Goal: Transaction & Acquisition: Purchase product/service

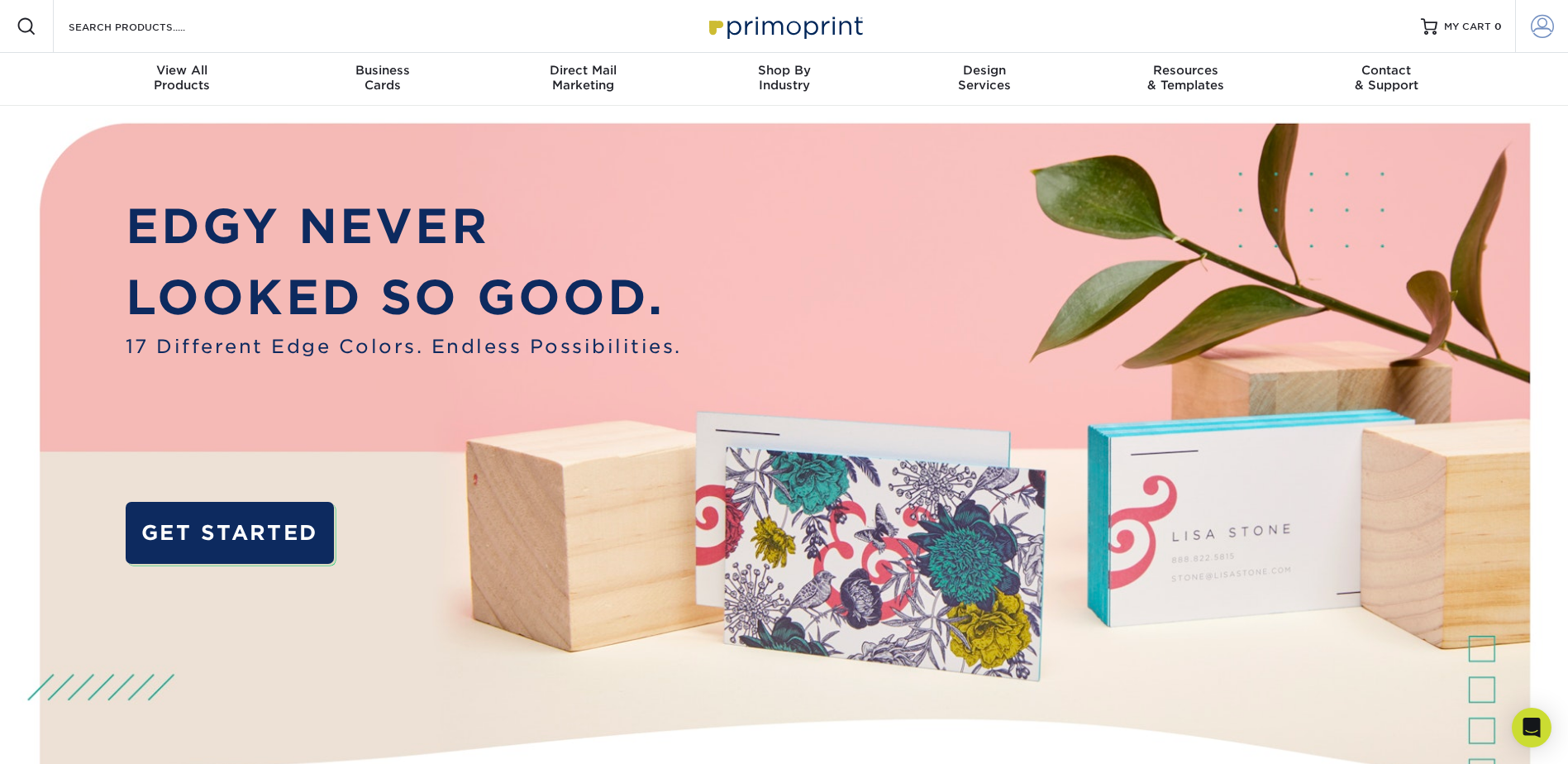
click at [1549, 22] on span at bounding box center [1542, 26] width 23 height 23
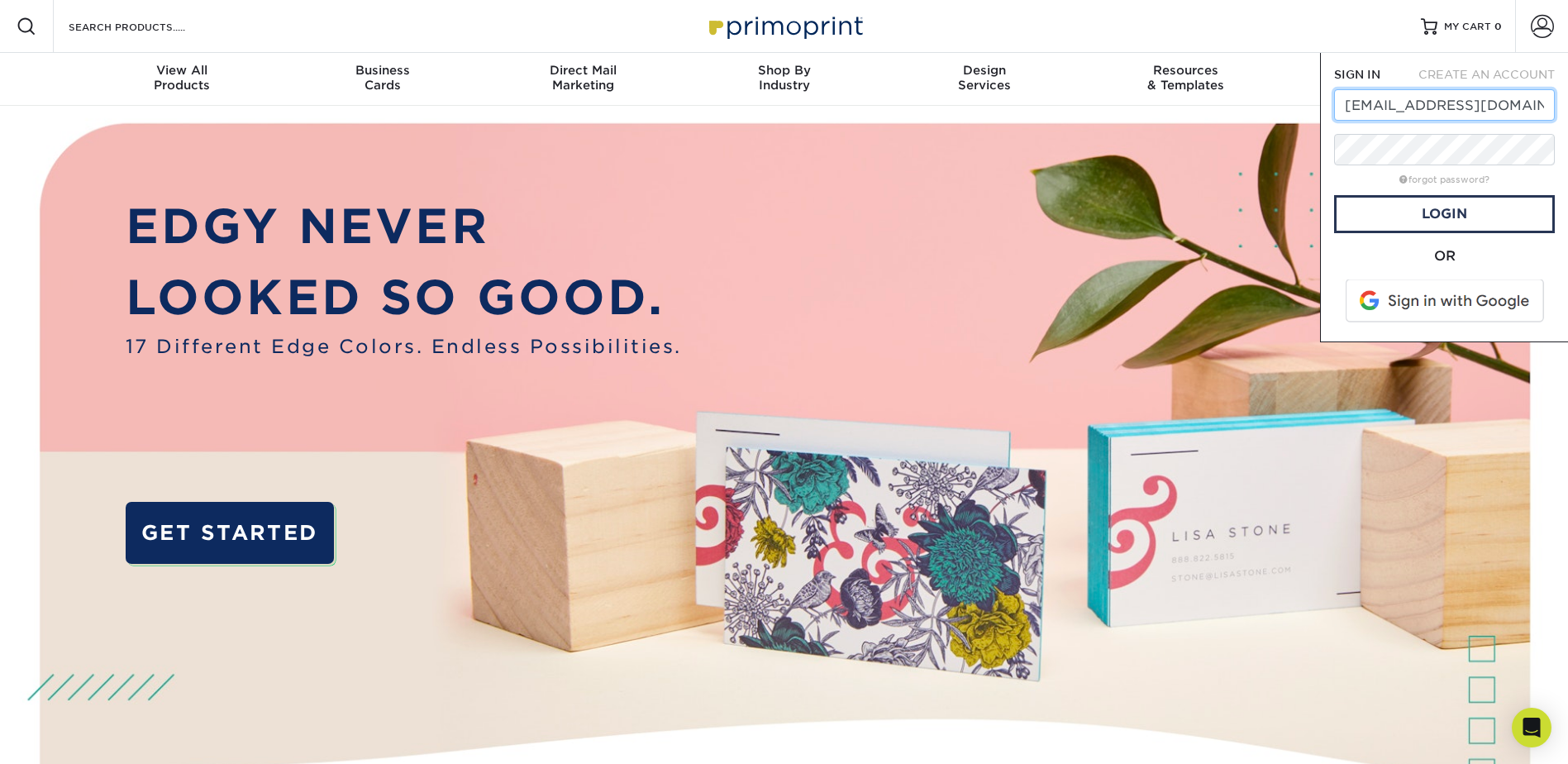
type input "bkarber@mbofmc.com"
click at [1465, 213] on link "Login" at bounding box center [1444, 213] width 221 height 38
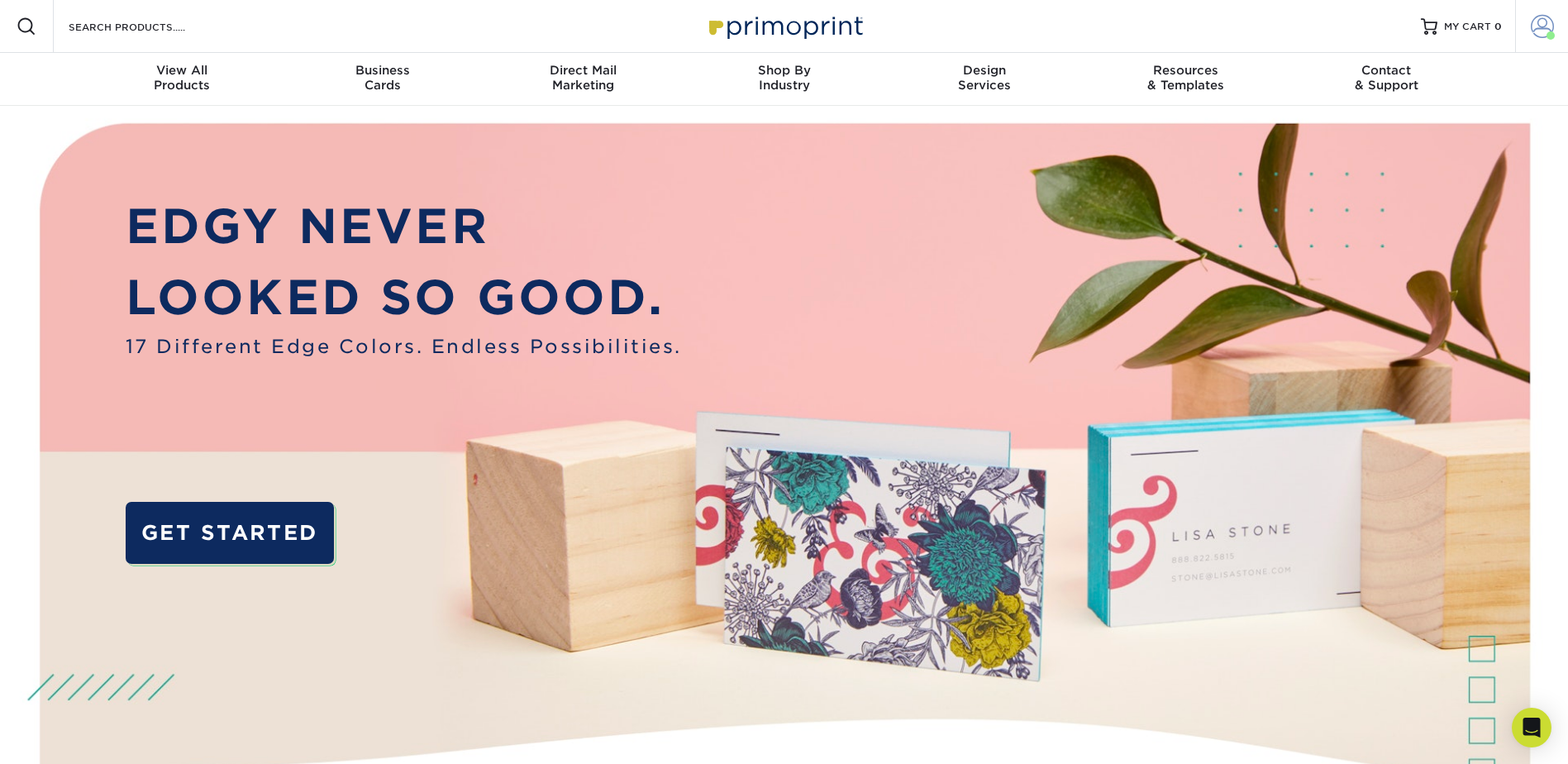
click at [1530, 30] on span at bounding box center [1542, 26] width 23 height 23
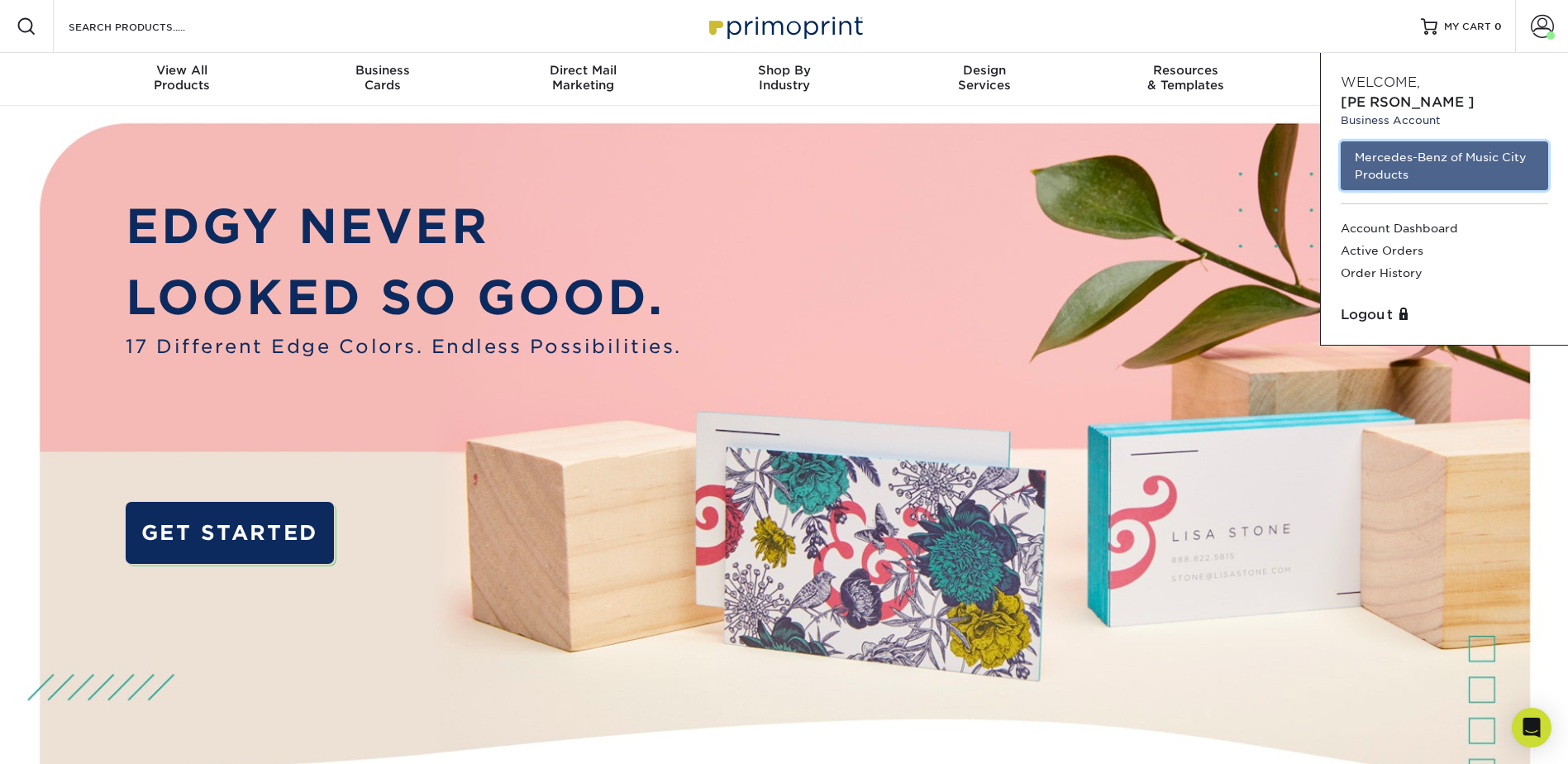
click at [1424, 141] on link "Mercedes-Benz of Music City Products" at bounding box center [1443, 166] width 207 height 49
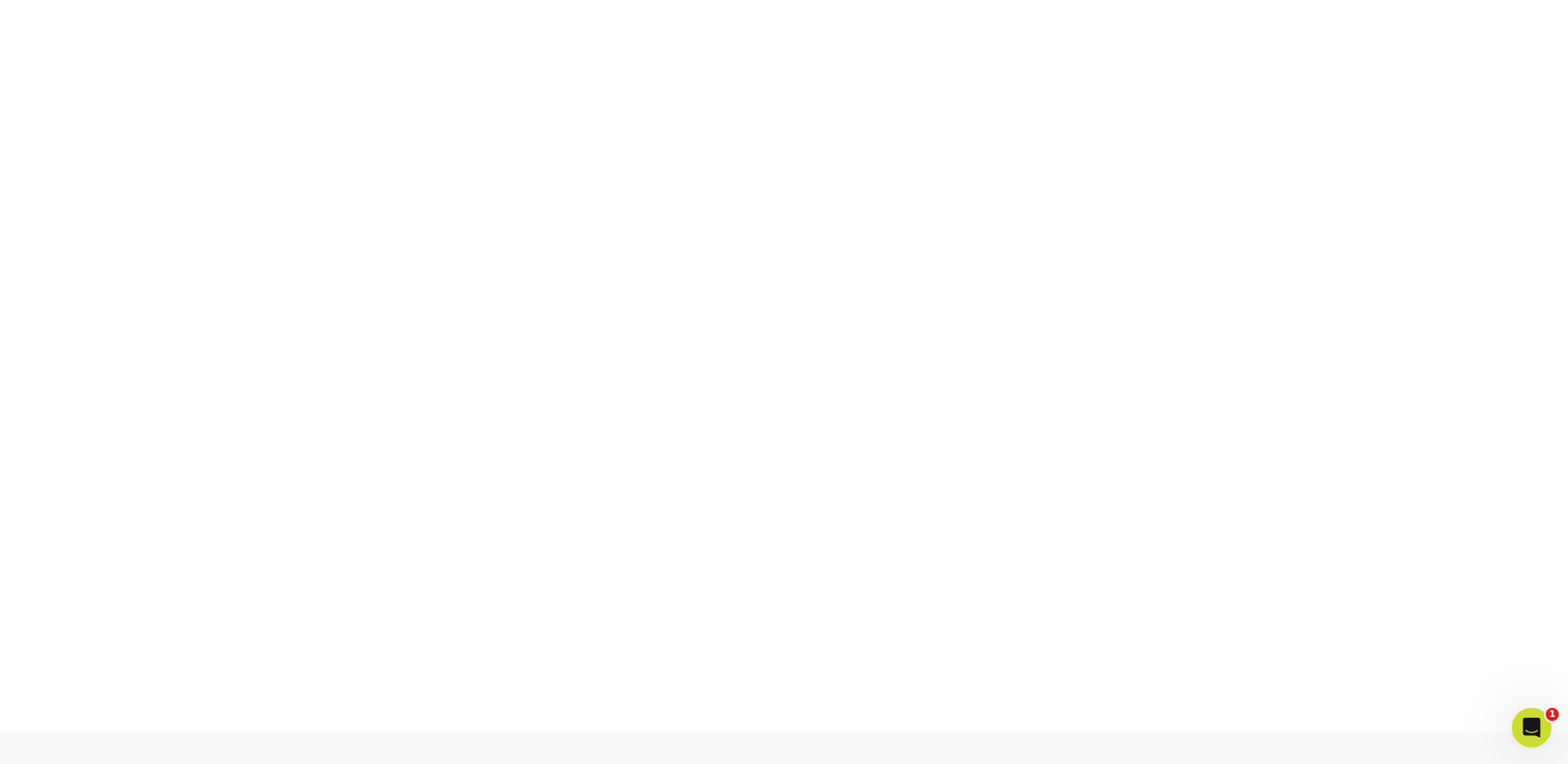
scroll to position [346, 0]
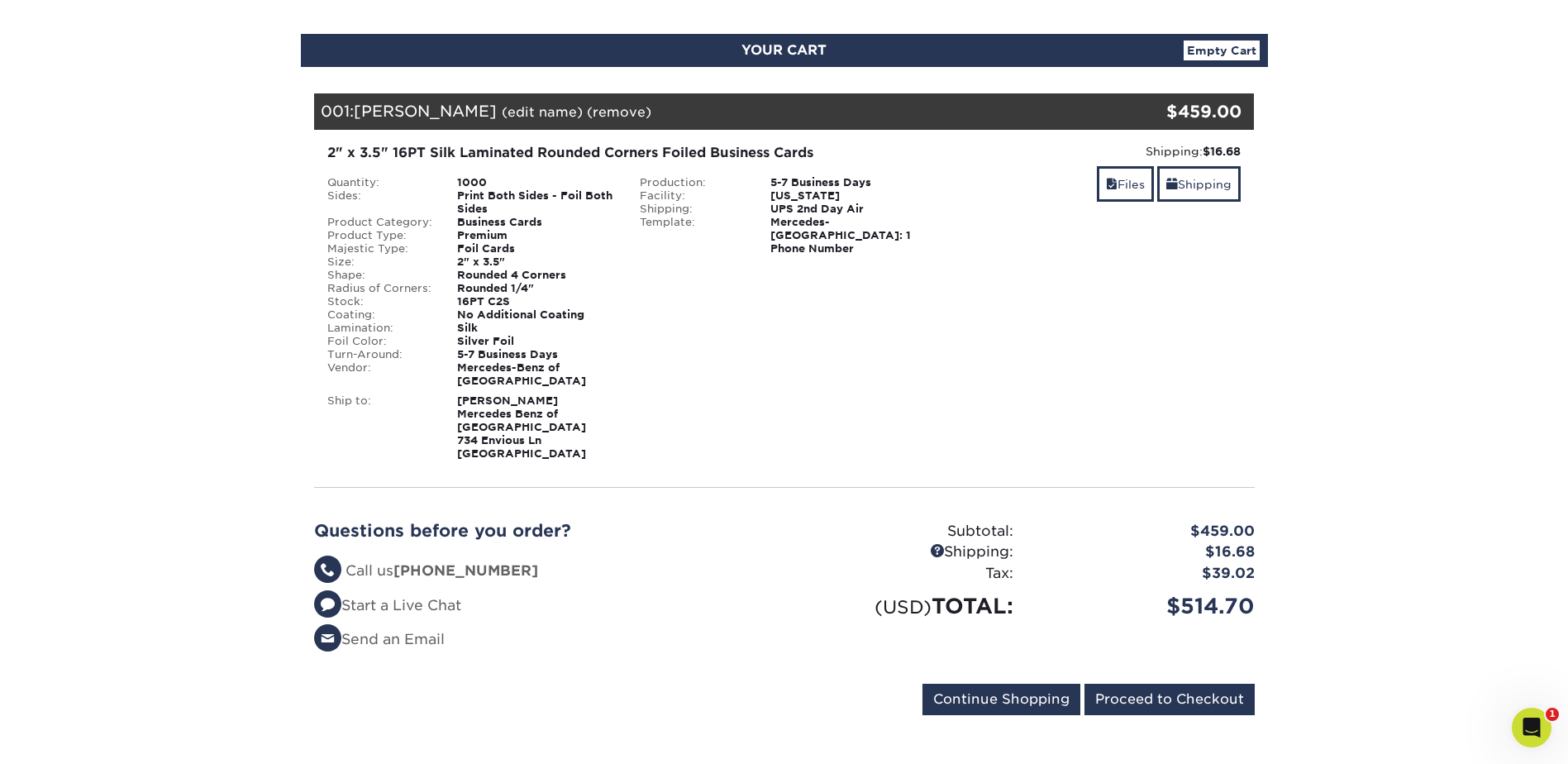
scroll to position [496, 0]
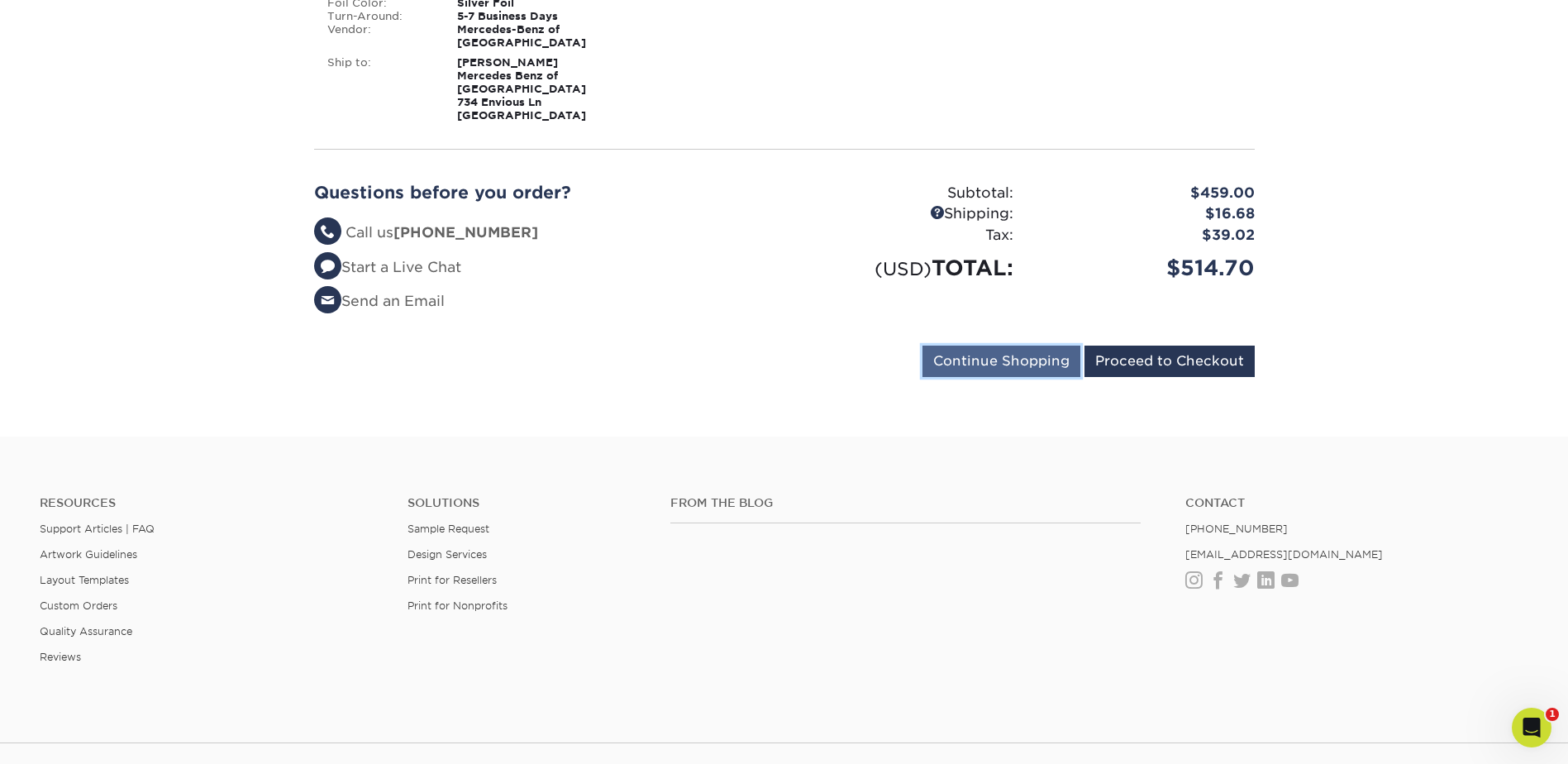
click at [1026, 363] on input "Continue Shopping" at bounding box center [1001, 362] width 158 height 31
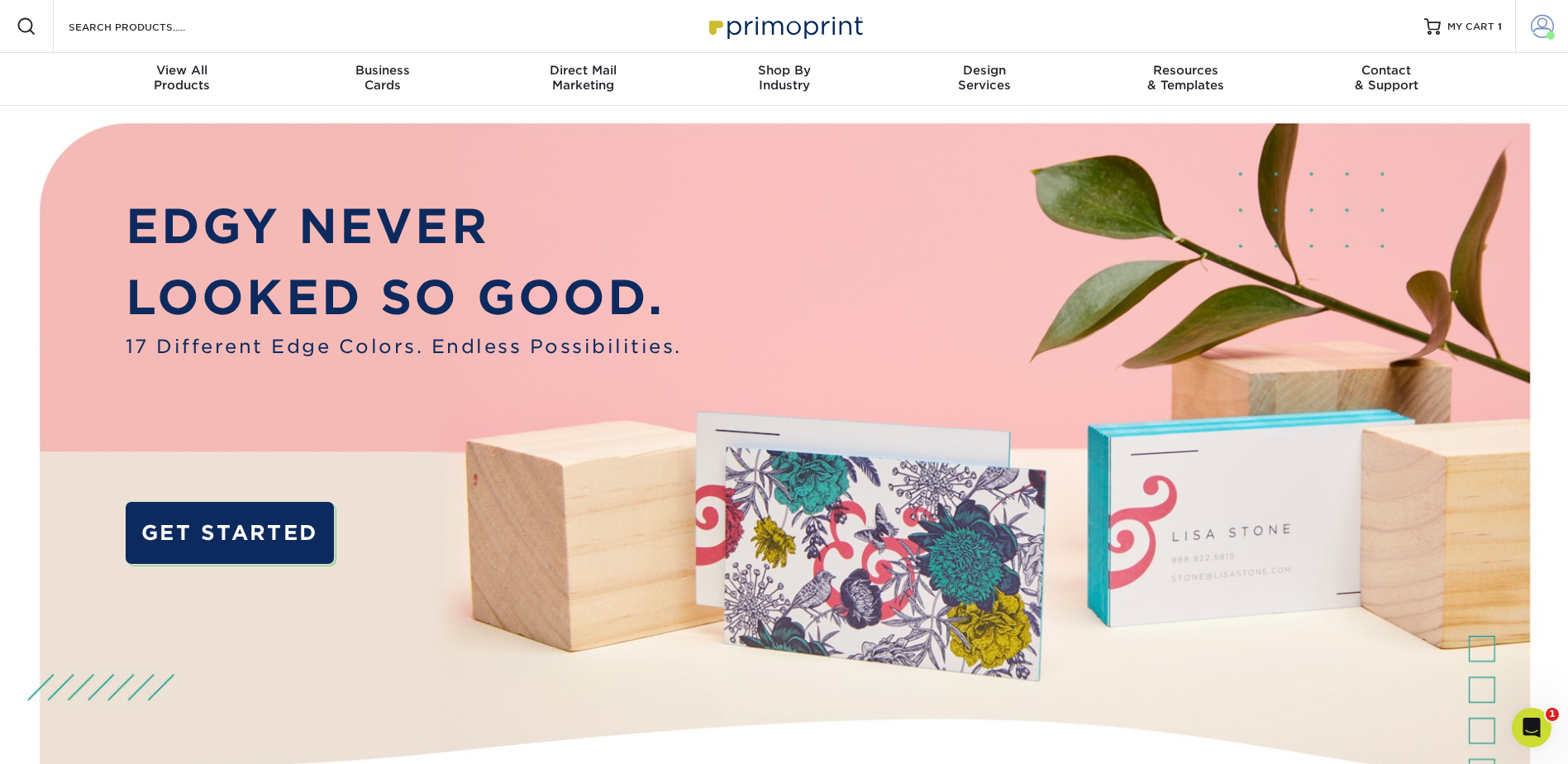
click at [1541, 24] on span at bounding box center [1542, 26] width 23 height 23
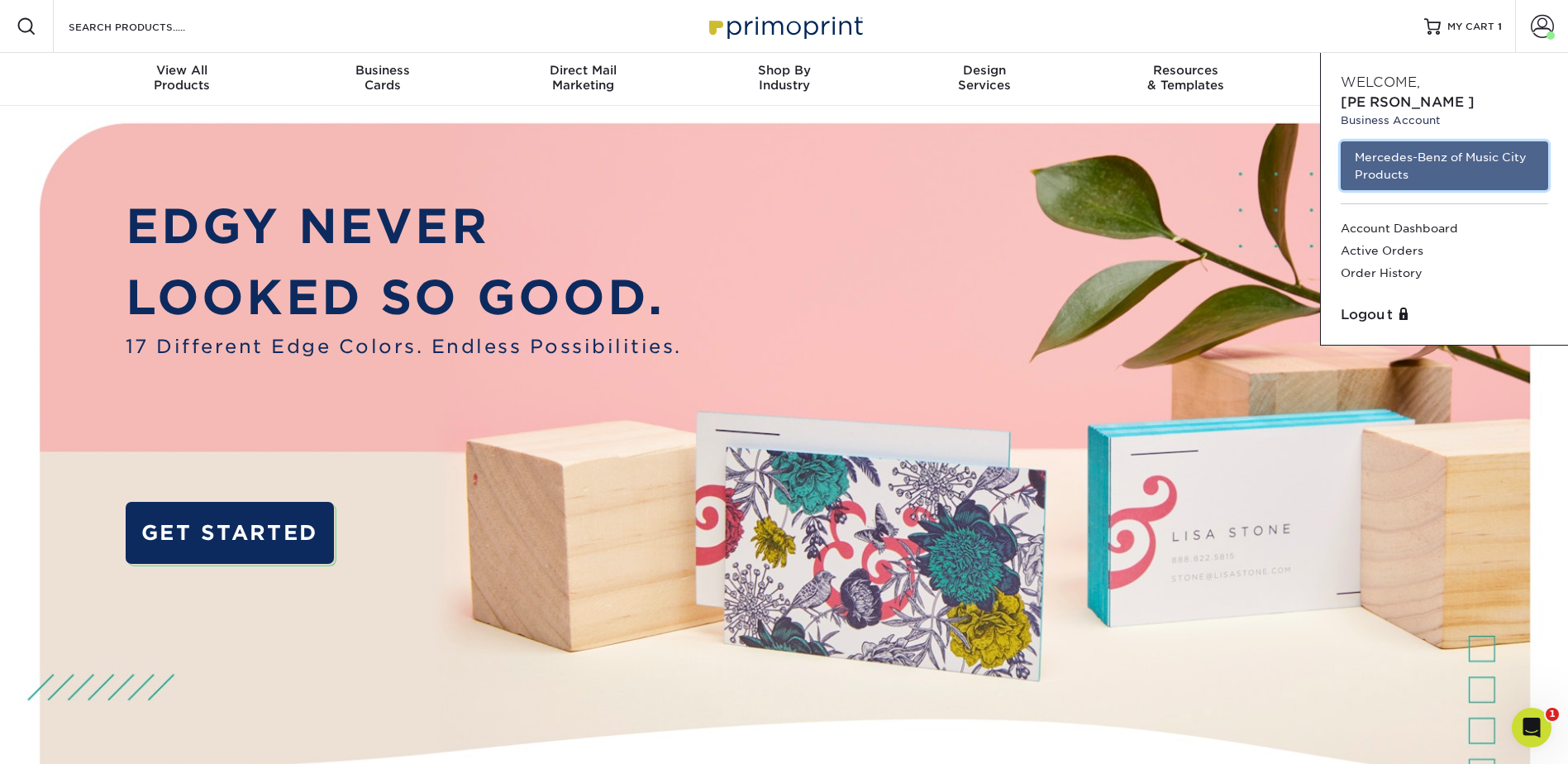
click at [1484, 142] on link "Mercedes-Benz of Music City Products" at bounding box center [1443, 166] width 207 height 49
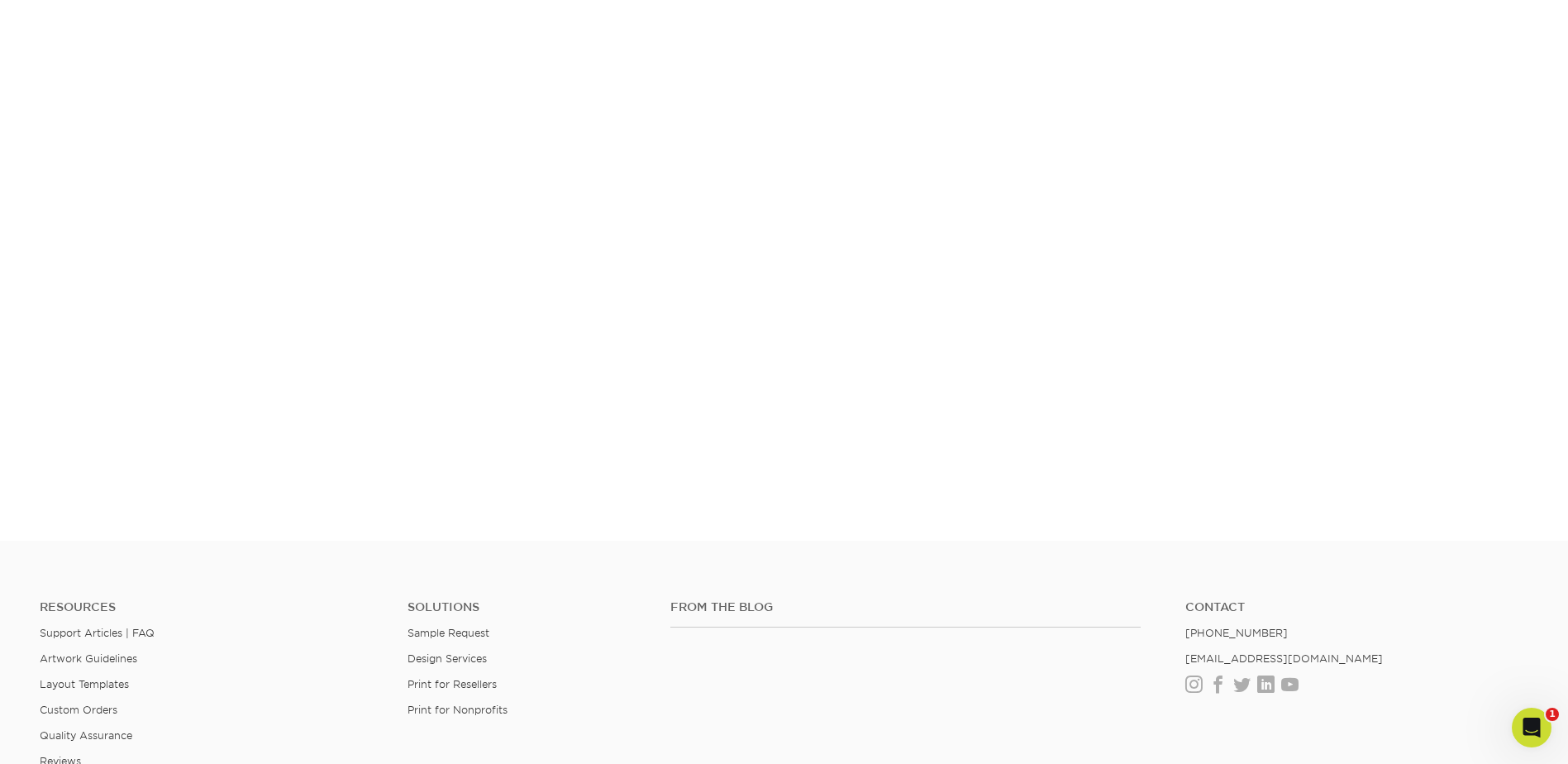
scroll to position [346, 0]
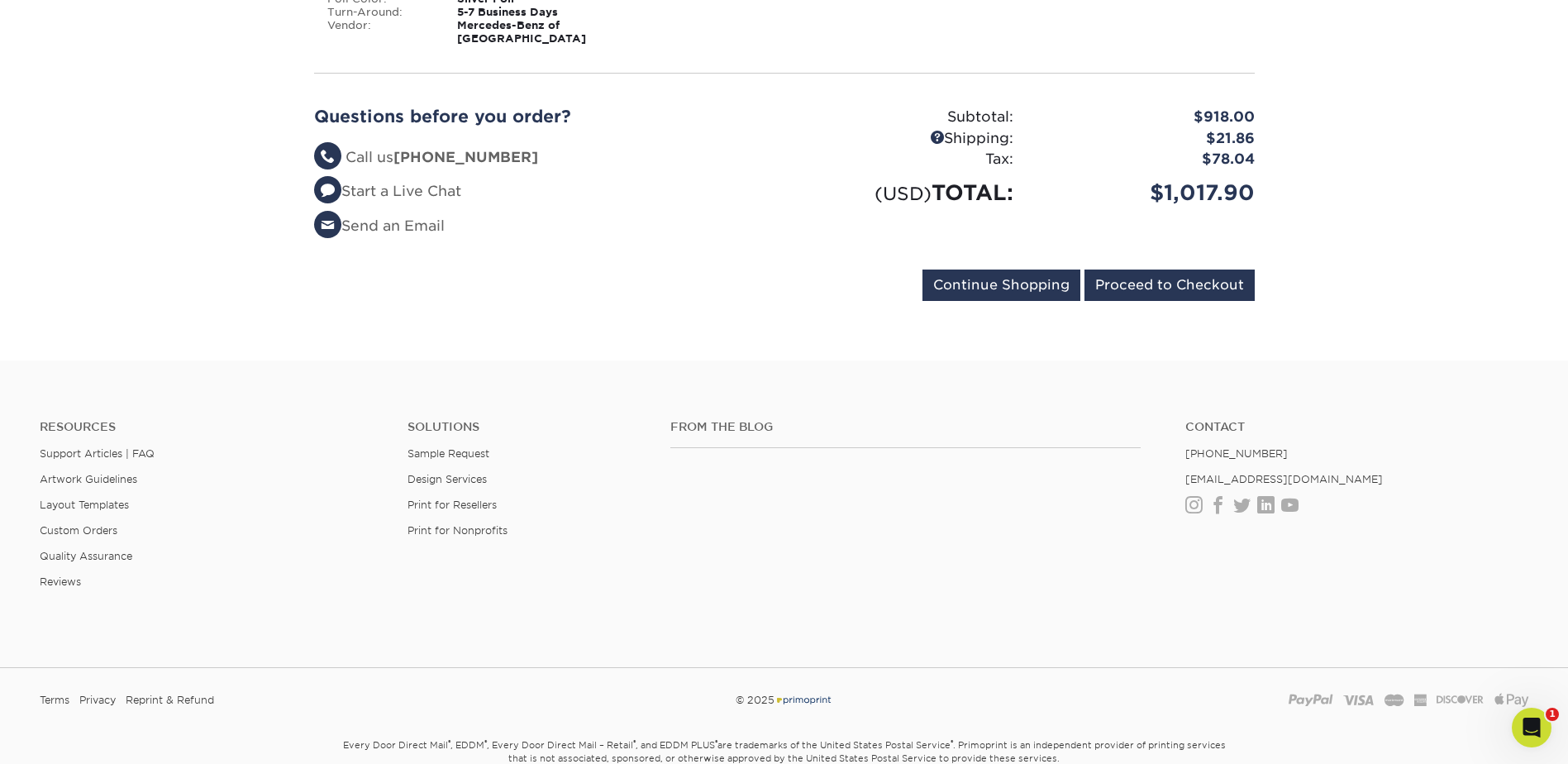
scroll to position [964, 0]
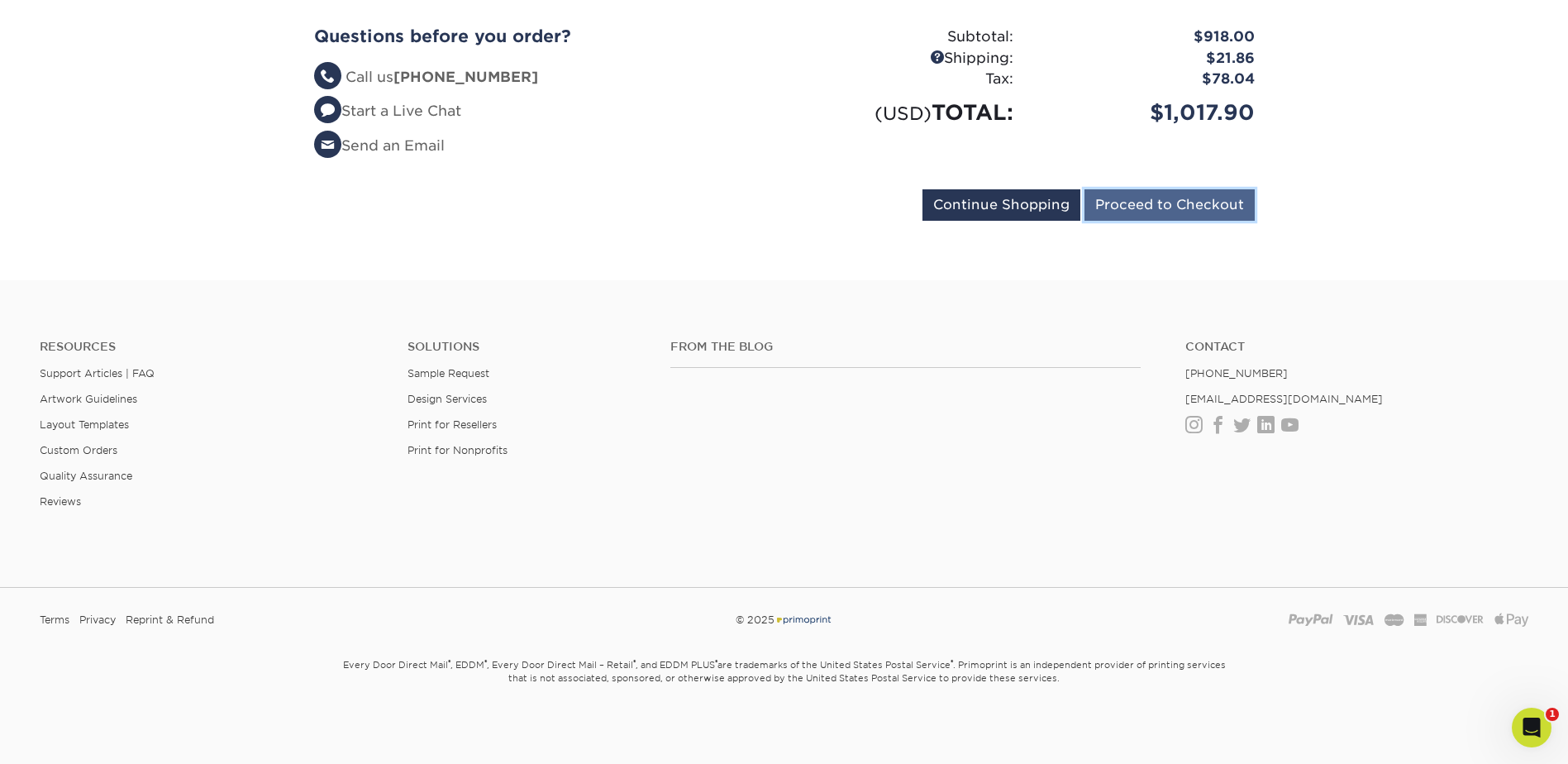
click at [1162, 212] on input "Proceed to Checkout" at bounding box center [1169, 205] width 170 height 31
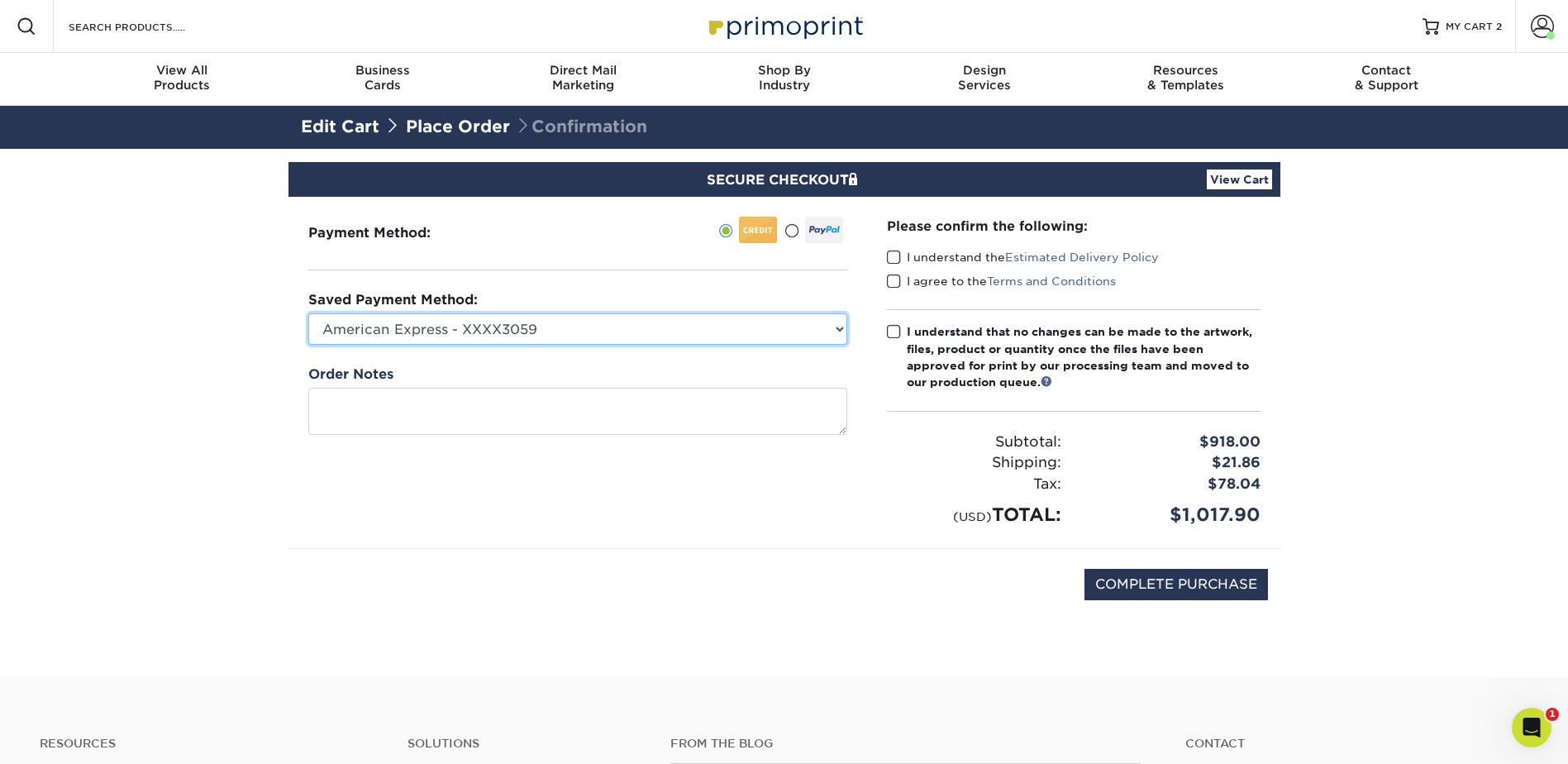
click at [834, 326] on select "American Express - XXXX3059 American Express - XXXX5054 American Express - XXXX…" at bounding box center [577, 329] width 539 height 31
select select "68229"
click at [308, 314] on select "American Express - XXXX3059 American Express - XXXX5054 American Express - XXXX…" at bounding box center [577, 329] width 539 height 31
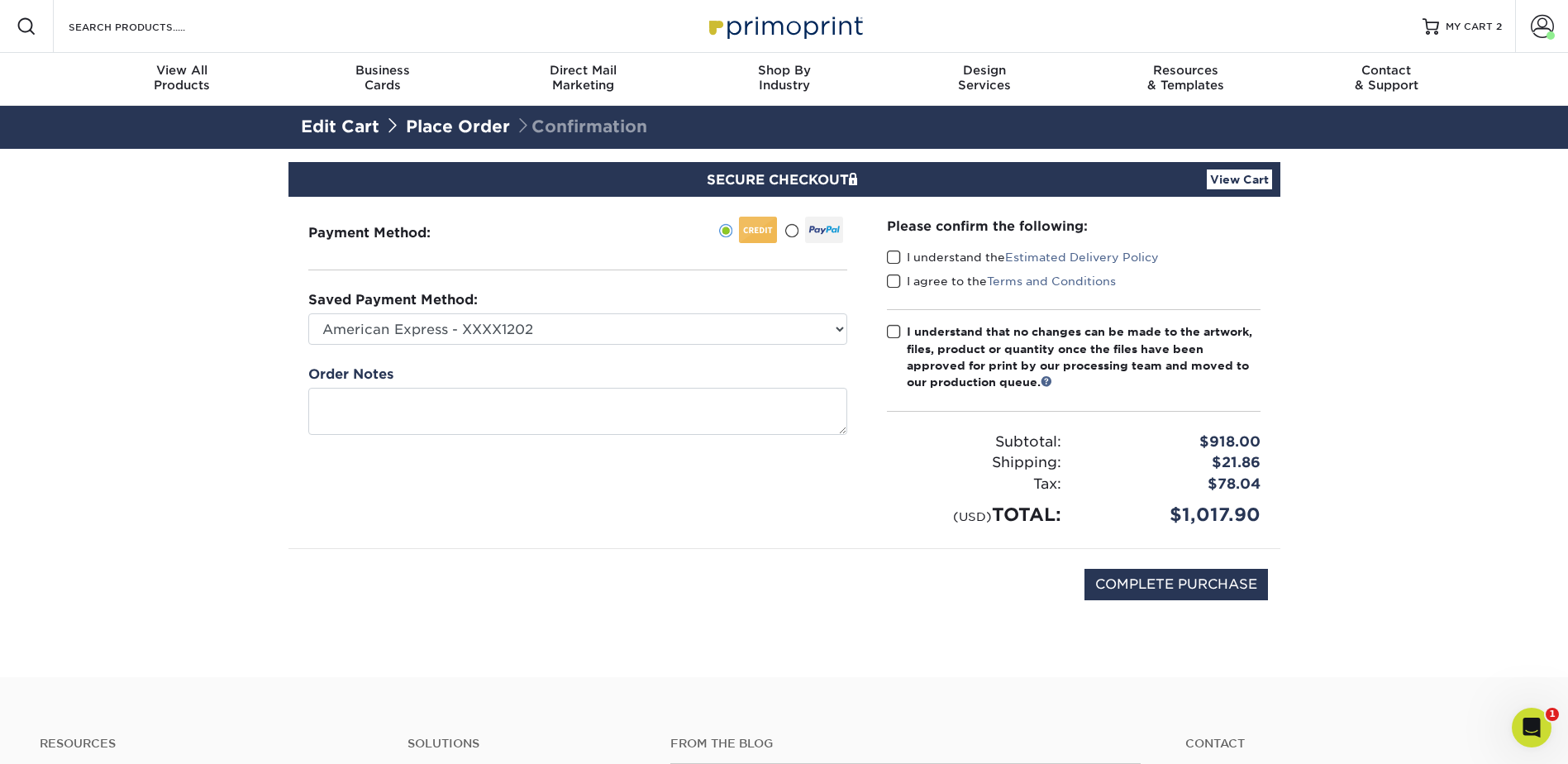
click at [559, 527] on div "Payment Method:" at bounding box center [578, 372] width 579 height 352
click at [889, 255] on span at bounding box center [893, 257] width 14 height 16
click at [0, 0] on input "I understand the Estimated Delivery Policy" at bounding box center [0, 0] width 0 height 0
click at [896, 278] on span at bounding box center [893, 282] width 14 height 16
click at [0, 0] on input "I agree to the Terms and Conditions" at bounding box center [0, 0] width 0 height 0
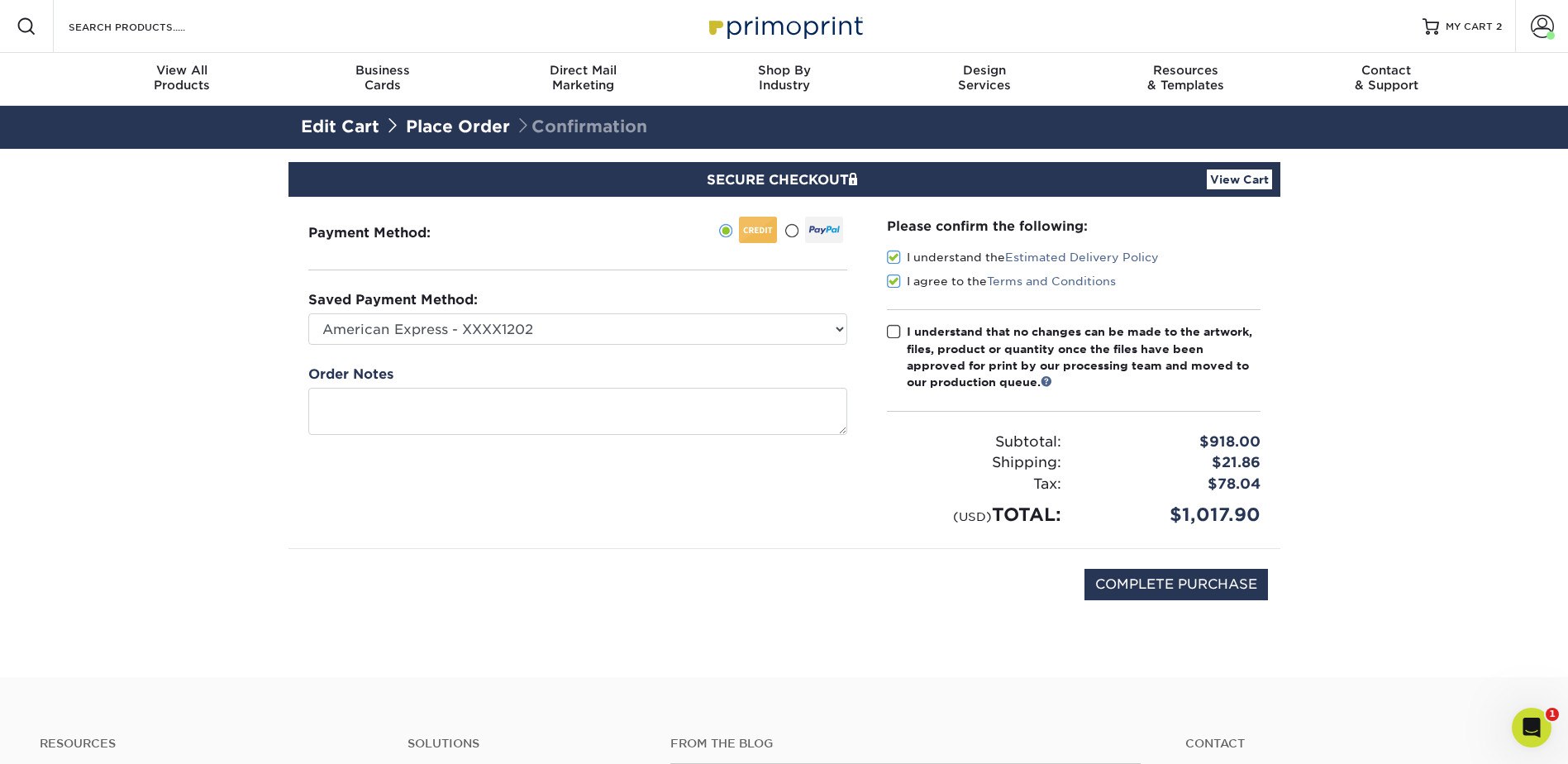
click at [893, 329] on span at bounding box center [893, 332] width 14 height 16
click at [0, 0] on input "I understand that no changes can be made to the artwork, files, product or quan…" at bounding box center [0, 0] width 0 height 0
click at [1203, 589] on input "COMPLETE PURCHASE" at bounding box center [1176, 585] width 183 height 31
type input "PROCESSING, PLEASE WAIT..."
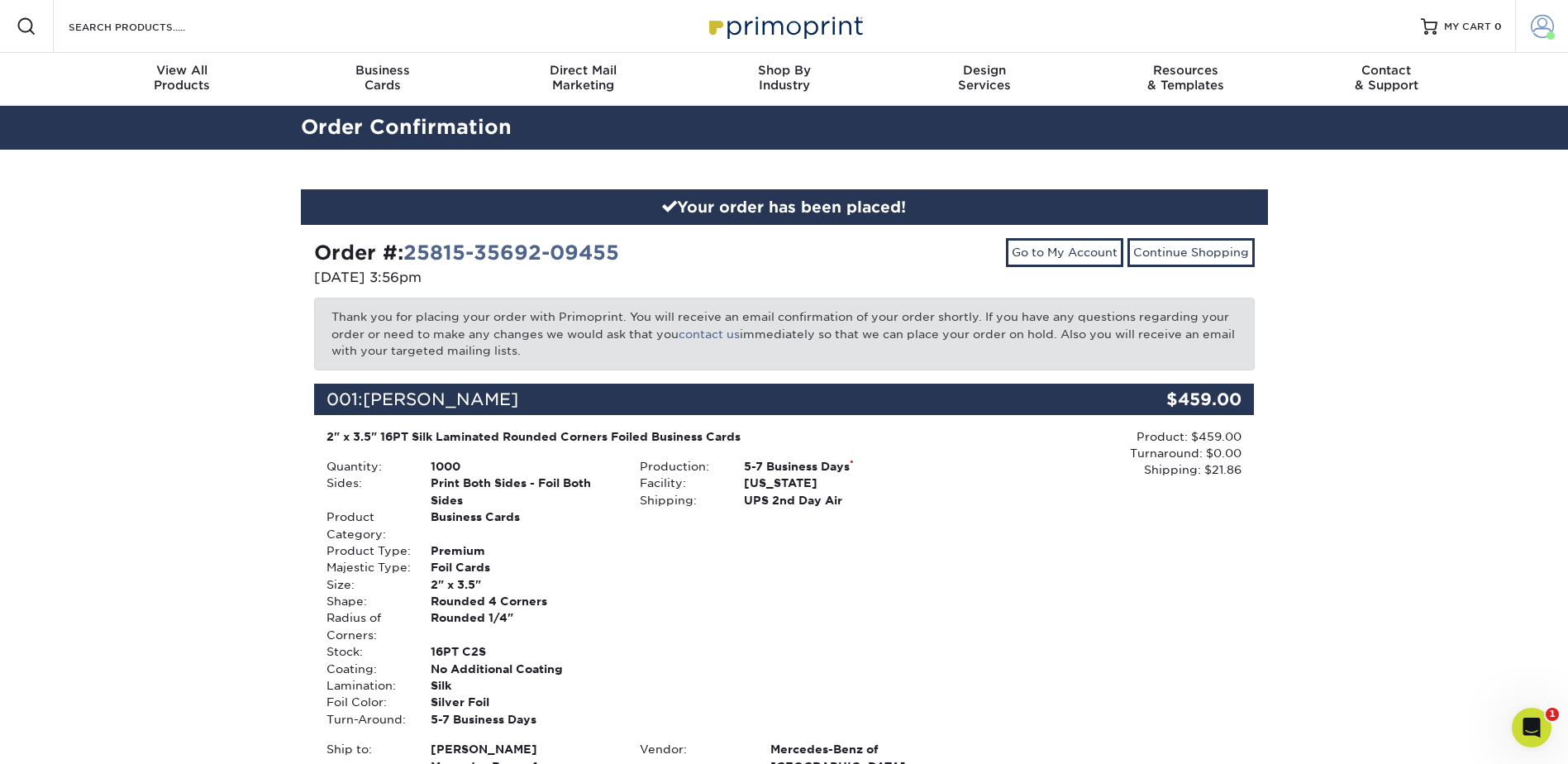
click at [1535, 29] on span at bounding box center [1542, 26] width 23 height 23
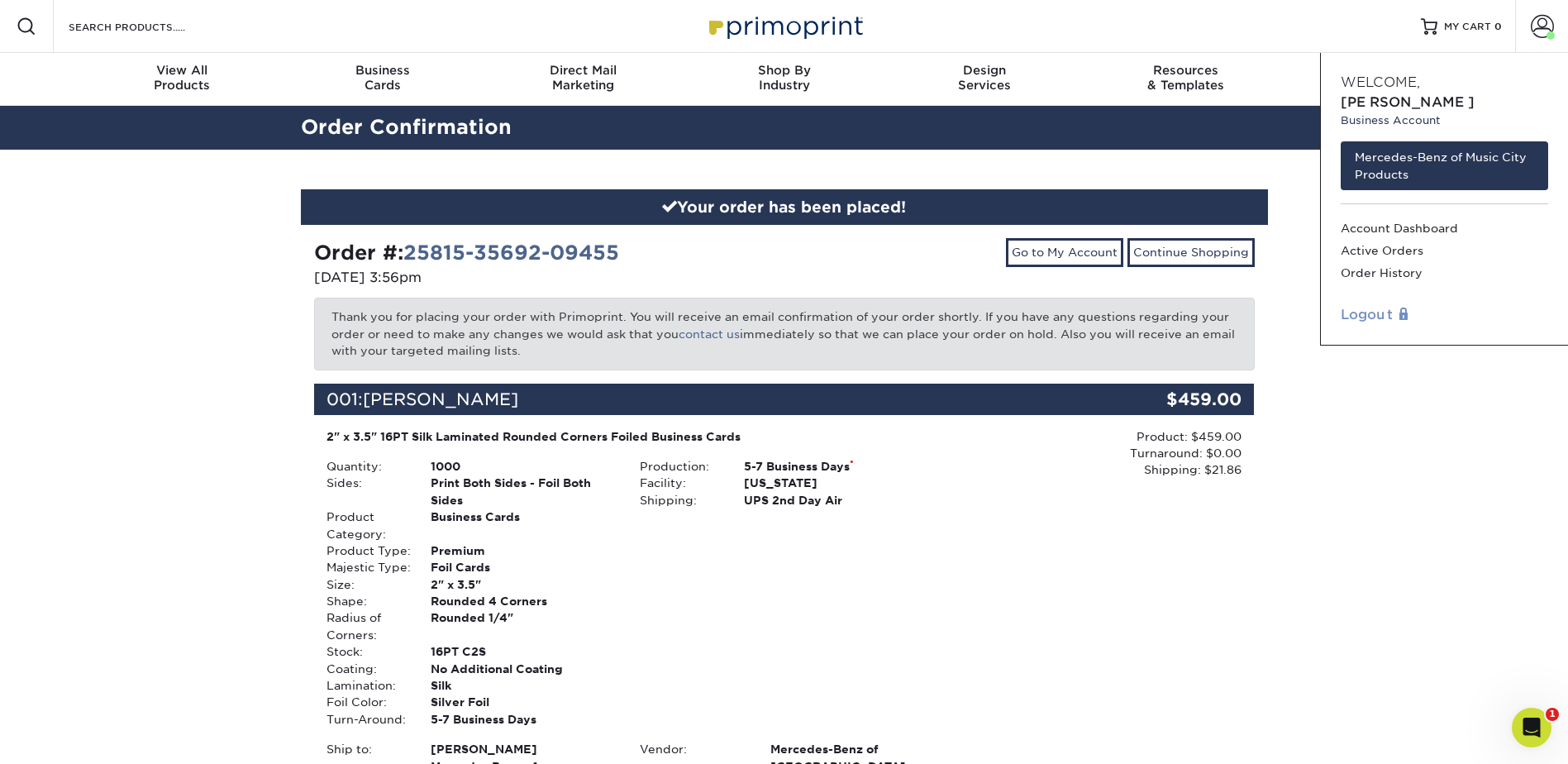
click at [1371, 305] on link "Logout" at bounding box center [1443, 315] width 207 height 19
